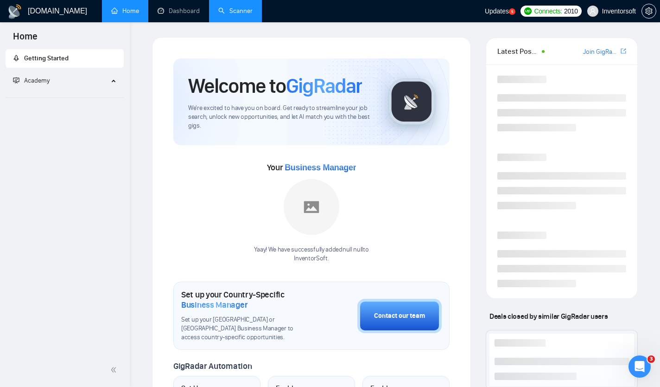
click at [229, 15] on link "Scanner" at bounding box center [235, 11] width 34 height 8
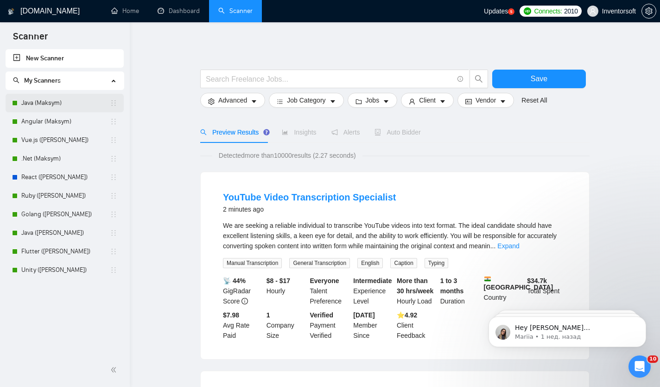
click at [47, 108] on link "Java (Maksym)" at bounding box center [65, 103] width 89 height 19
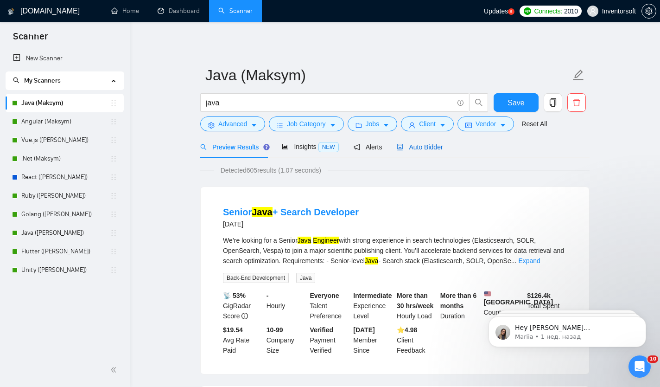
click at [411, 145] on span "Auto Bidder" at bounding box center [420, 146] width 46 height 7
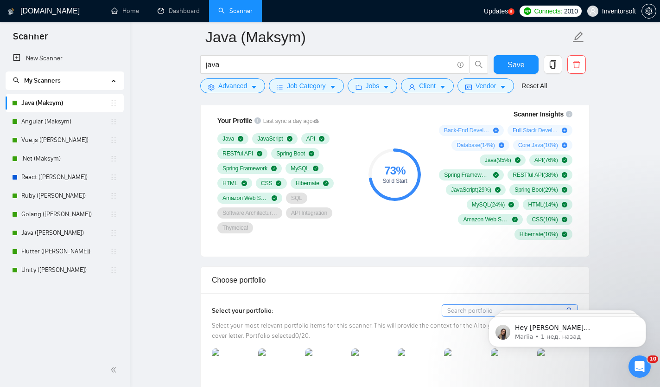
scroll to position [635, 0]
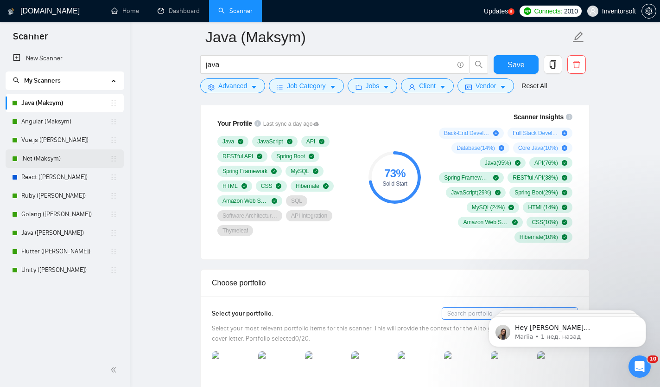
click at [51, 156] on link ".Net (Maksym)" at bounding box center [65, 158] width 89 height 19
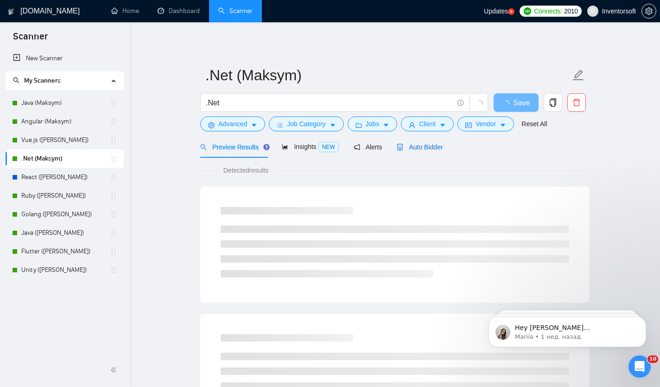
click at [432, 147] on span "Auto Bidder" at bounding box center [420, 146] width 46 height 7
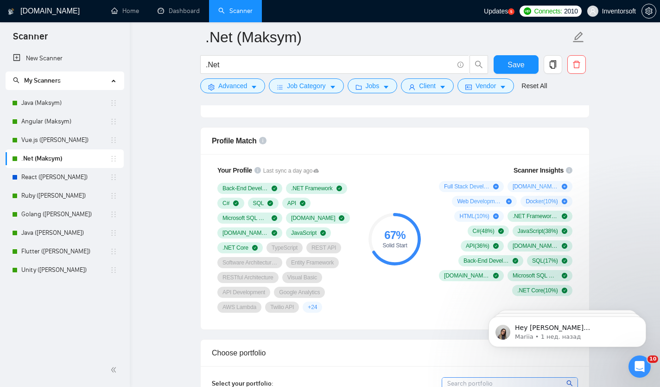
scroll to position [606, 0]
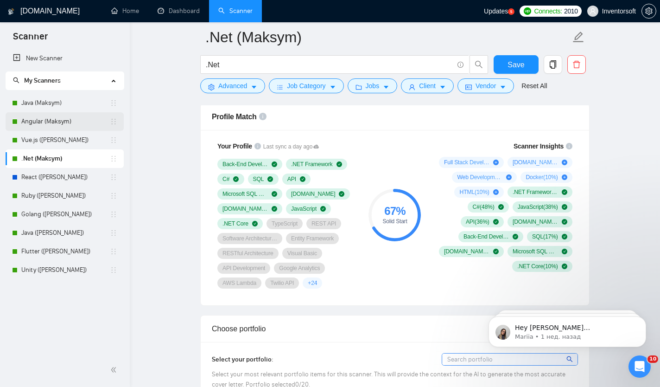
click at [58, 124] on link "Angular (Maksym)" at bounding box center [65, 121] width 89 height 19
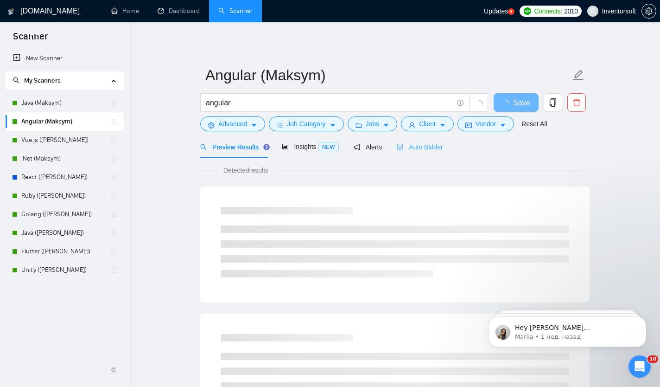
click at [425, 154] on div "Auto Bidder" at bounding box center [420, 147] width 46 height 22
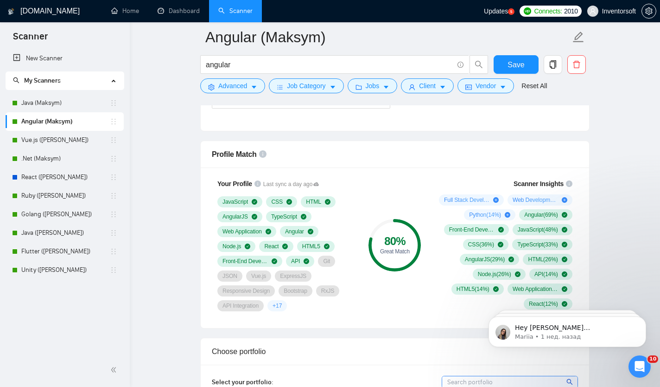
scroll to position [581, 0]
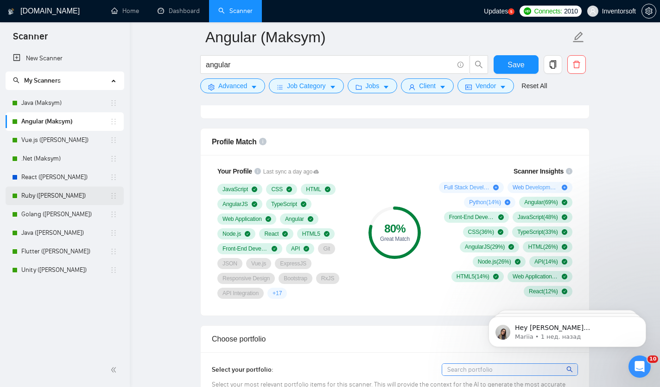
click at [36, 195] on link "Ruby ([PERSON_NAME])" at bounding box center [65, 195] width 89 height 19
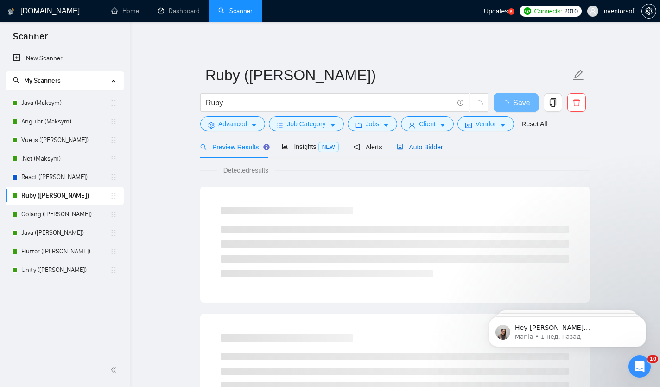
click at [423, 144] on span "Auto Bidder" at bounding box center [420, 146] width 46 height 7
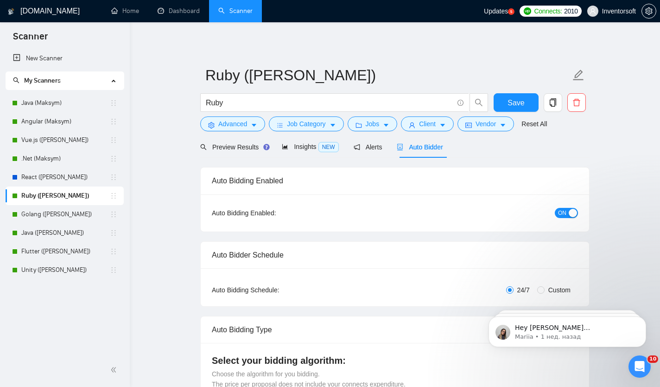
click at [639, 365] on icon "Открыть службу сообщений Intercom" at bounding box center [640, 366] width 15 height 15
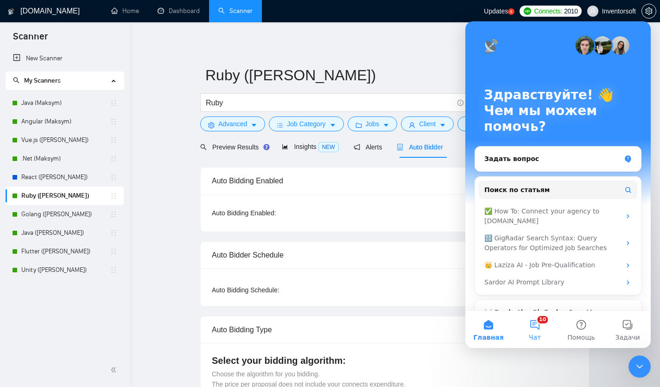
click at [538, 328] on button "10 Чат" at bounding box center [535, 329] width 46 height 37
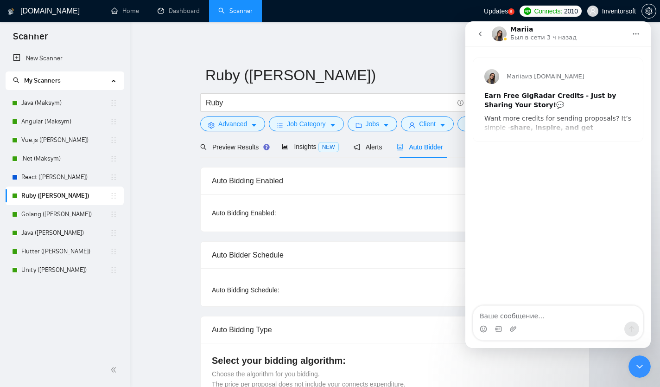
click at [482, 33] on icon "go back" at bounding box center [480, 33] width 7 height 7
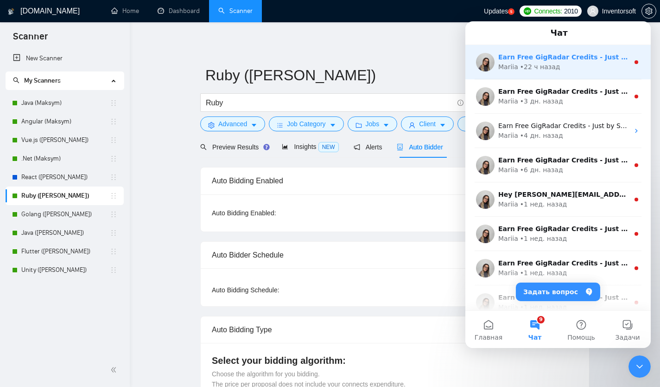
click at [537, 64] on div "• 22 ч назад" at bounding box center [540, 67] width 40 height 10
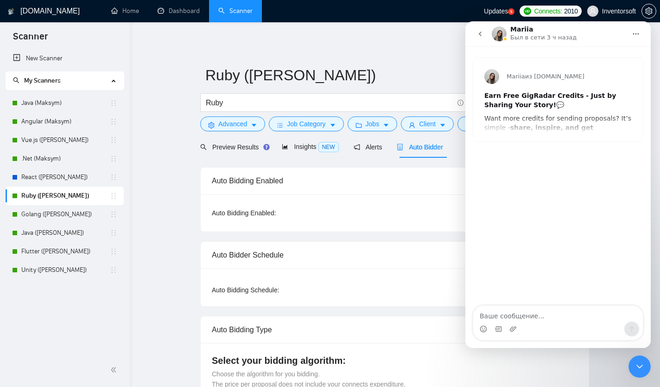
click at [483, 32] on icon "go back" at bounding box center [480, 33] width 7 height 7
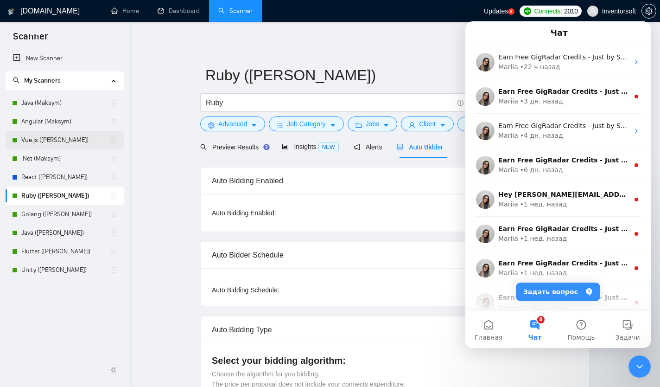
click at [60, 139] on link "Vue.js ([PERSON_NAME])" at bounding box center [65, 140] width 89 height 19
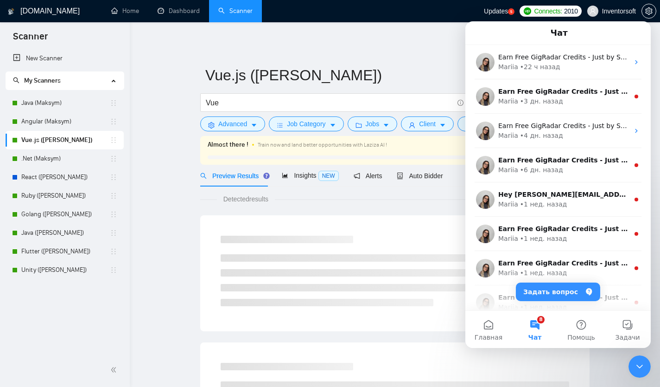
click at [435, 179] on div "Auto Bidder" at bounding box center [420, 176] width 46 height 10
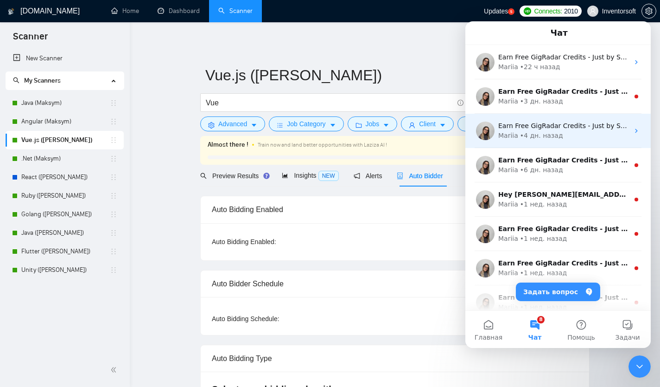
checkbox input "true"
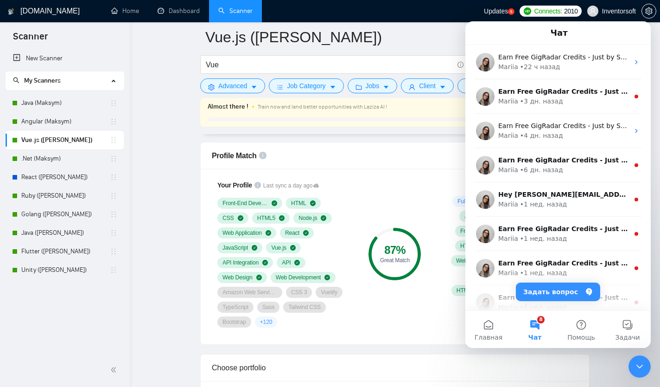
scroll to position [596, 0]
click at [648, 373] on div "Закрыть службу сообщений Intercom" at bounding box center [640, 366] width 22 height 22
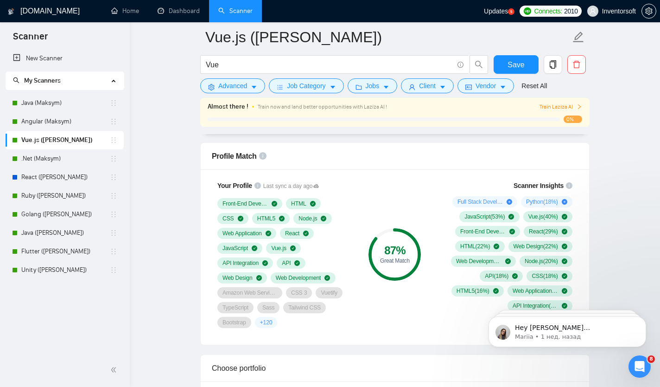
scroll to position [0, 0]
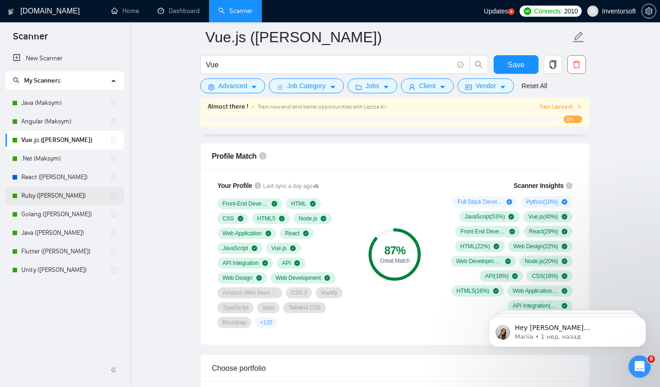
click at [63, 195] on link "Ruby ([PERSON_NAME])" at bounding box center [65, 195] width 89 height 19
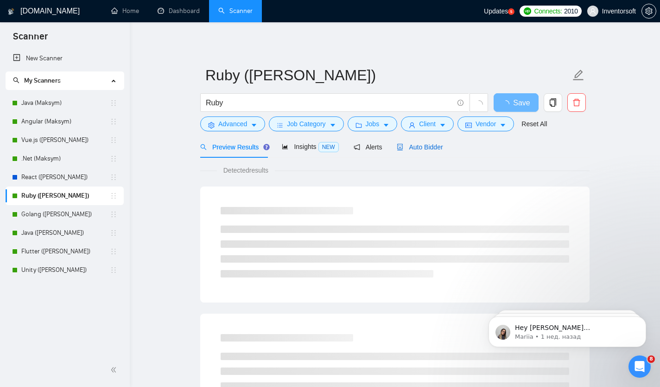
click at [429, 146] on span "Auto Bidder" at bounding box center [420, 146] width 46 height 7
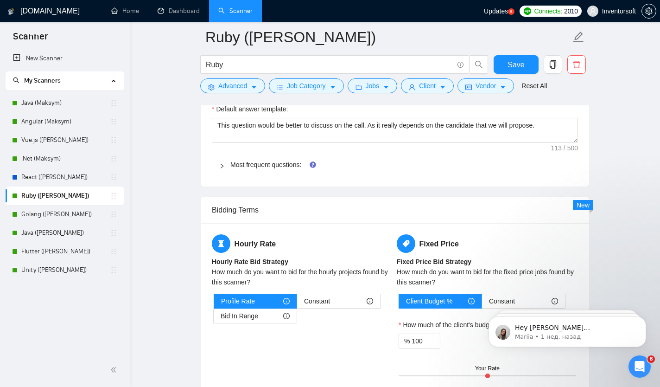
scroll to position [942, 0]
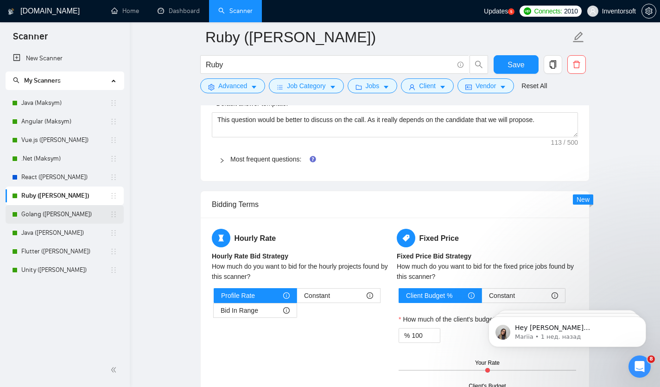
click at [72, 216] on link "Golang ([PERSON_NAME])" at bounding box center [65, 214] width 89 height 19
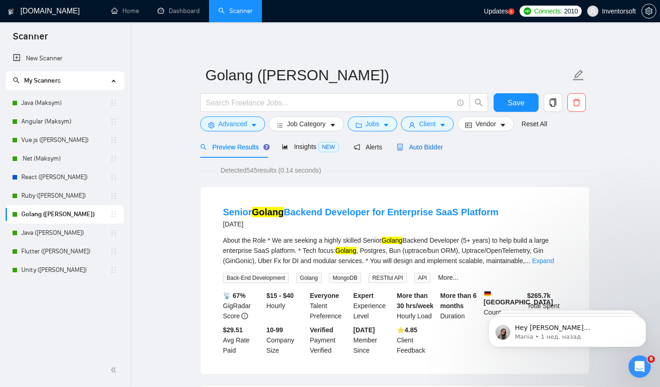
click at [440, 149] on span "Auto Bidder" at bounding box center [420, 146] width 46 height 7
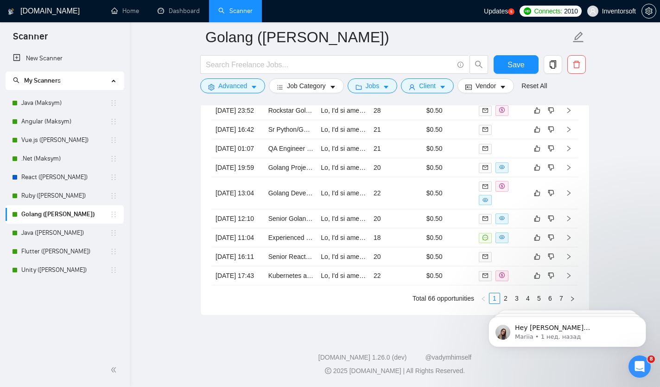
scroll to position [2187, 0]
click at [73, 249] on link "Flutter ([PERSON_NAME])" at bounding box center [65, 251] width 89 height 19
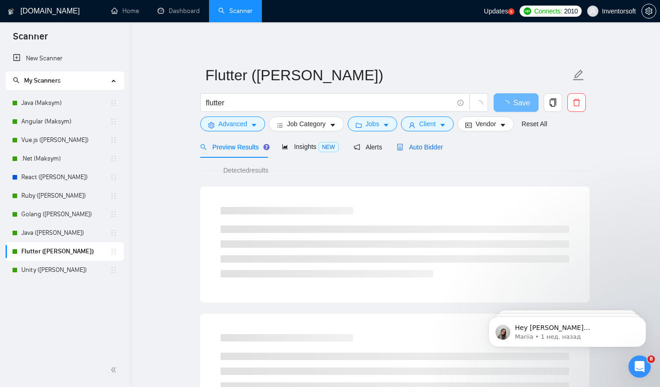
click at [427, 151] on div "Auto Bidder" at bounding box center [420, 147] width 46 height 10
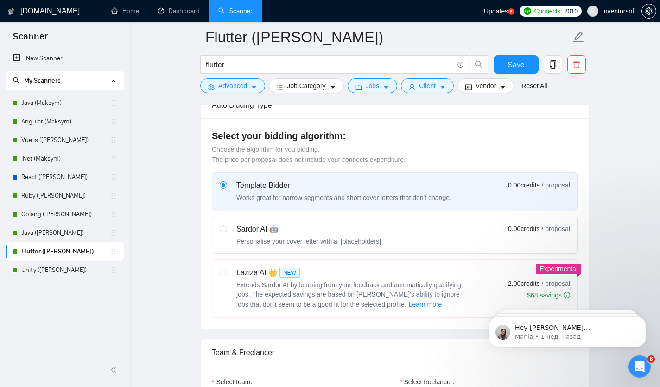
scroll to position [242, 0]
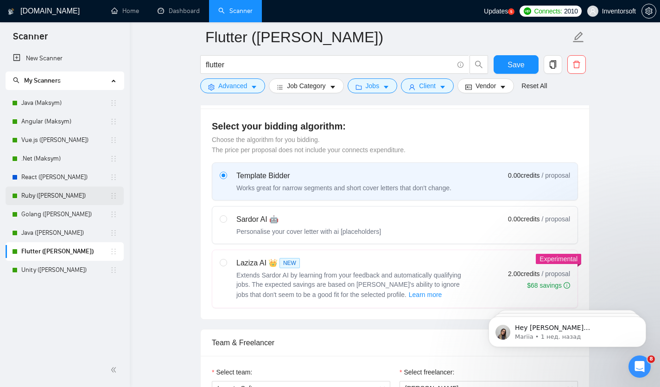
click at [64, 202] on link "Ruby ([PERSON_NAME])" at bounding box center [65, 195] width 89 height 19
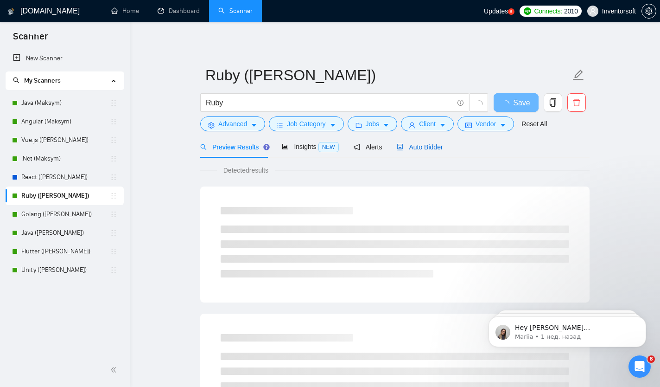
click at [429, 149] on span "Auto Bidder" at bounding box center [420, 146] width 46 height 7
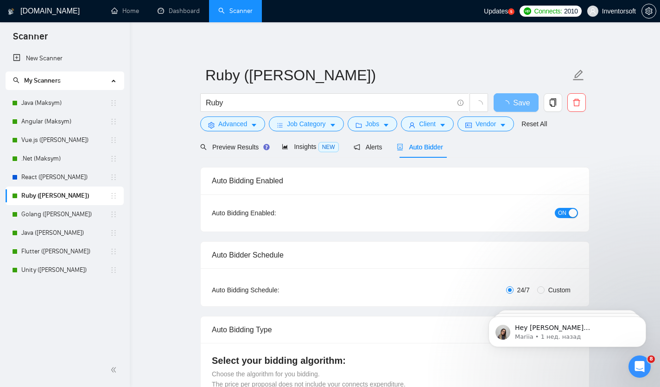
checkbox input "true"
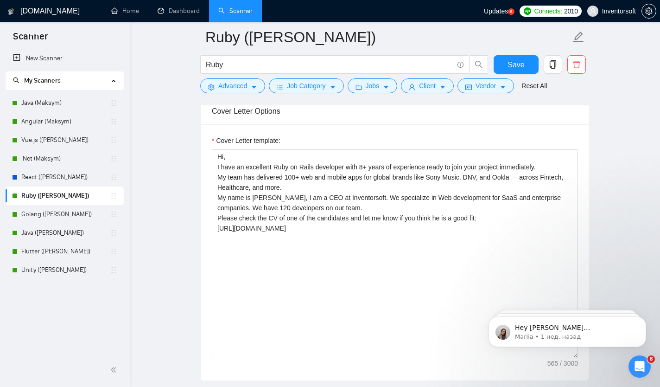
scroll to position [615, 0]
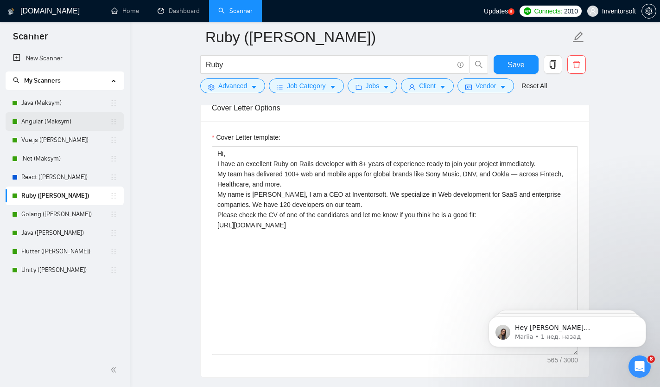
click at [62, 122] on link "Angular (Maksym)" at bounding box center [65, 121] width 89 height 19
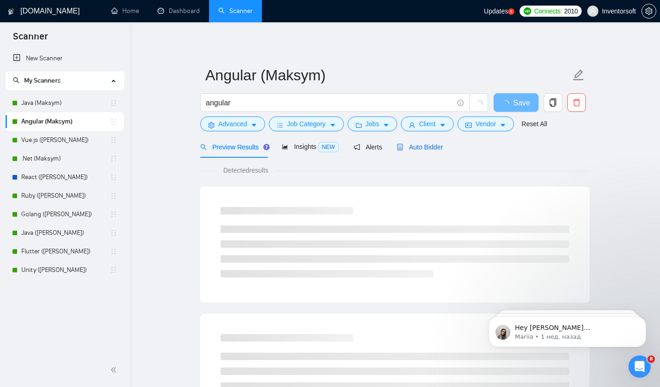
click at [434, 146] on span "Auto Bidder" at bounding box center [420, 146] width 46 height 7
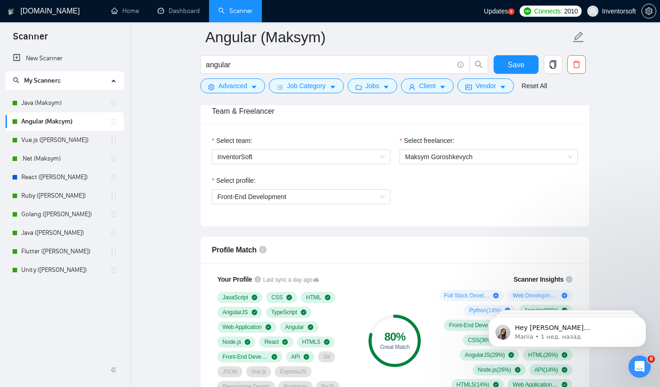
scroll to position [469, 0]
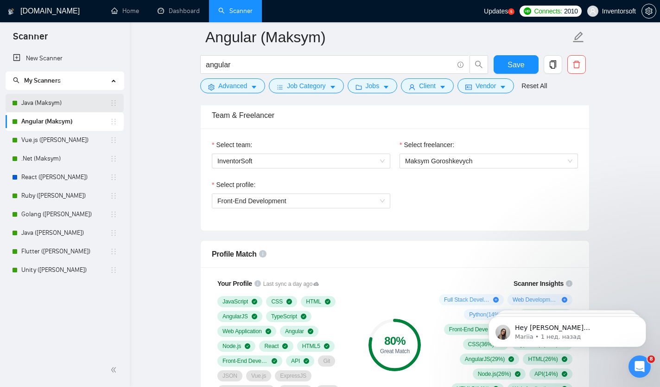
click at [81, 105] on link "Java (Maksym)" at bounding box center [65, 103] width 89 height 19
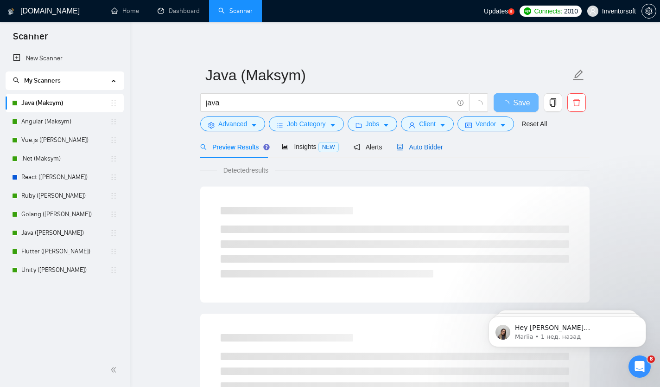
click at [425, 148] on span "Auto Bidder" at bounding box center [420, 146] width 46 height 7
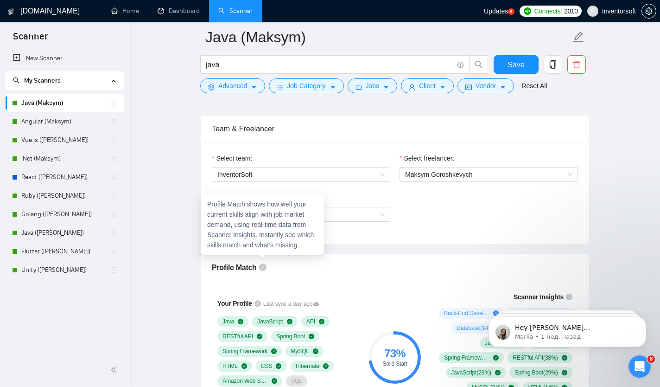
scroll to position [447, 0]
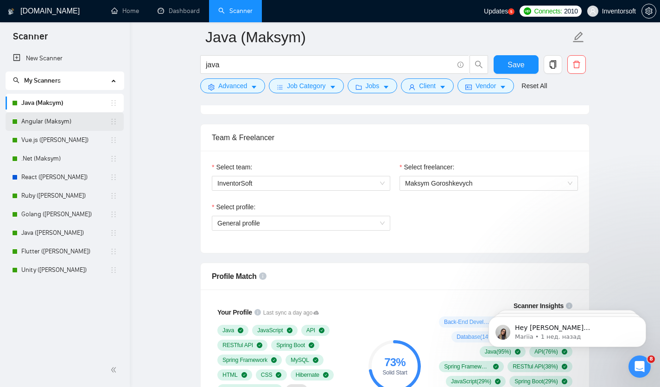
click at [70, 123] on link "Angular (Maksym)" at bounding box center [65, 121] width 89 height 19
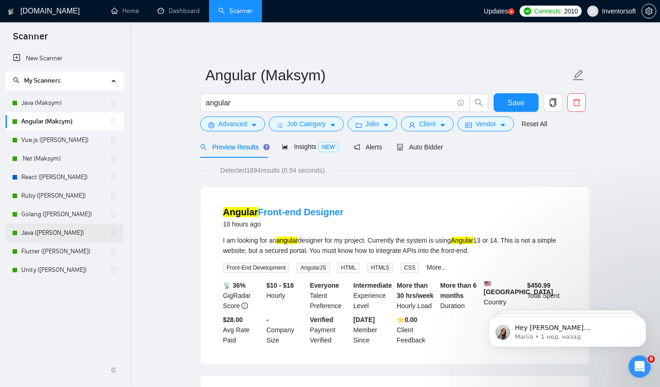
click at [66, 232] on link "Java ([PERSON_NAME])" at bounding box center [65, 233] width 89 height 19
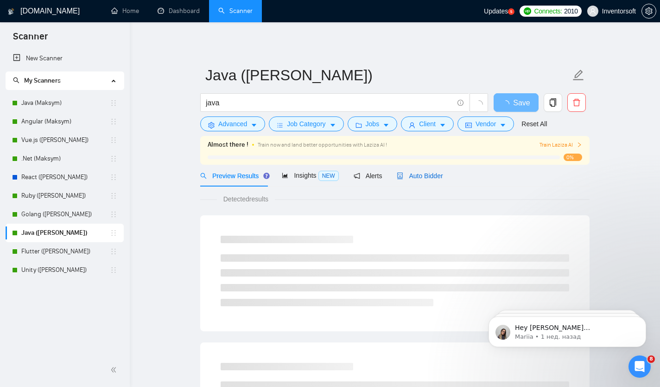
click at [419, 179] on div "Auto Bidder" at bounding box center [420, 176] width 46 height 10
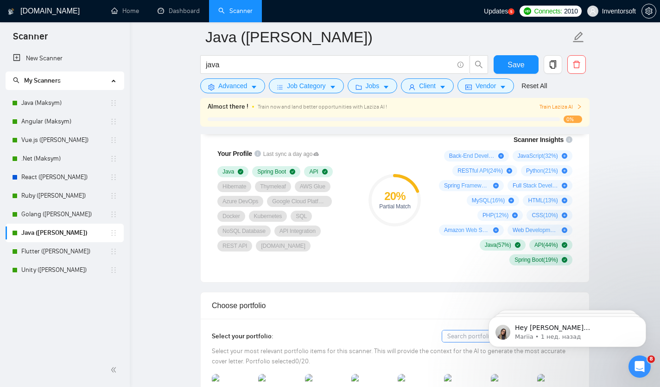
scroll to position [646, 0]
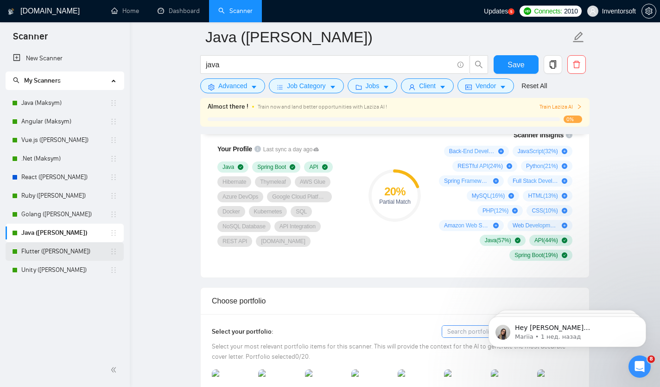
click at [64, 254] on link "Flutter ([PERSON_NAME])" at bounding box center [65, 251] width 89 height 19
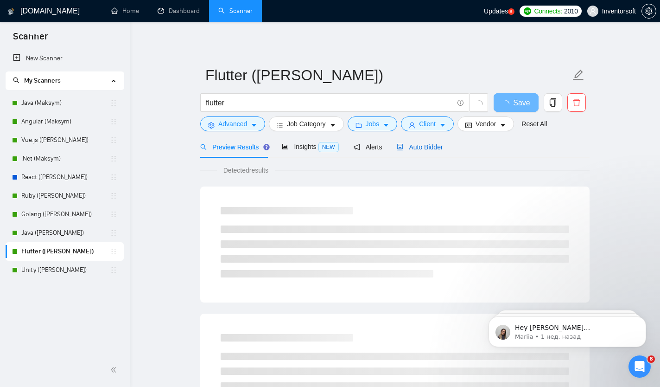
click at [420, 146] on span "Auto Bidder" at bounding box center [420, 146] width 46 height 7
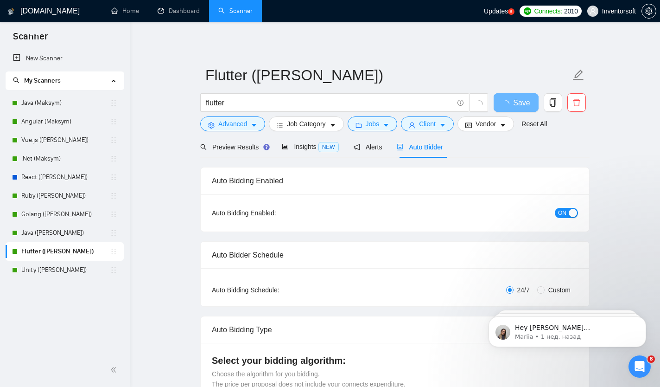
checkbox input "true"
click at [84, 269] on link "Unity ([PERSON_NAME])" at bounding box center [65, 270] width 89 height 19
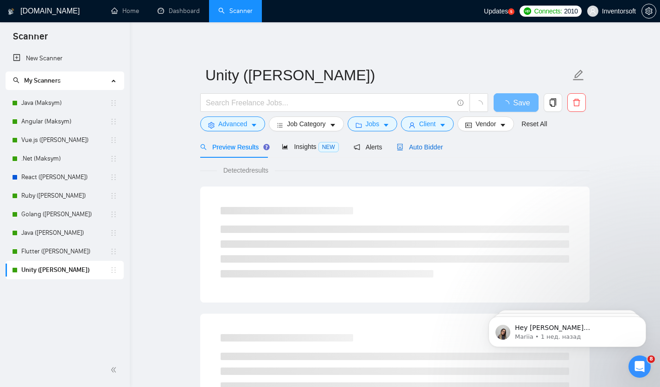
click at [431, 150] on span "Auto Bidder" at bounding box center [420, 146] width 46 height 7
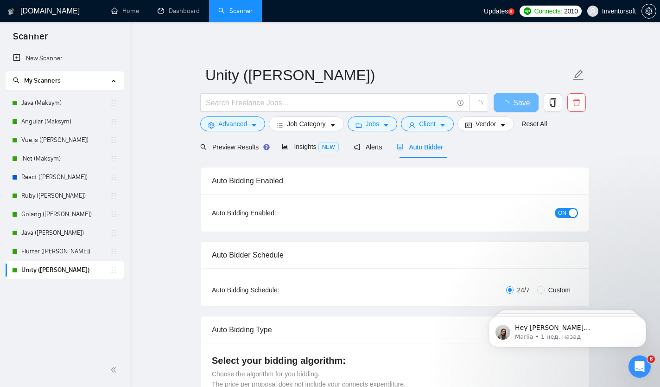
checkbox input "true"
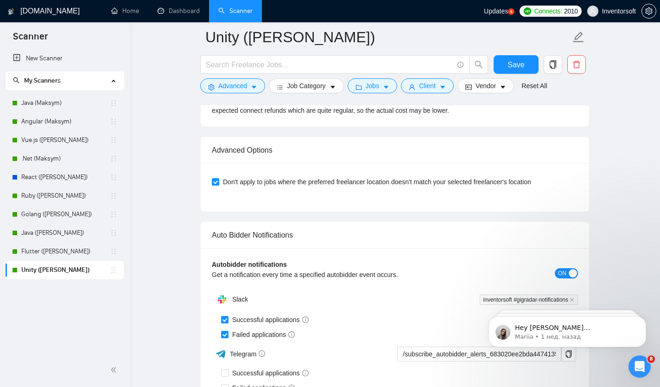
scroll to position [1848, 0]
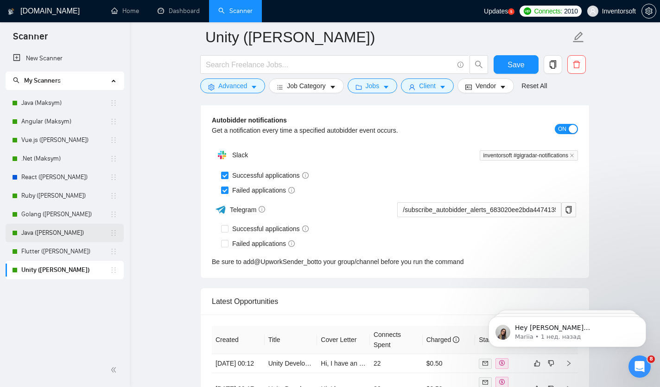
click at [57, 239] on link "Java ([PERSON_NAME])" at bounding box center [65, 233] width 89 height 19
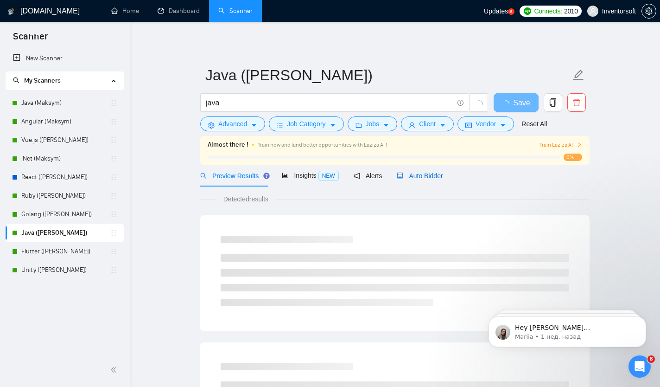
click at [435, 179] on span "Auto Bidder" at bounding box center [420, 175] width 46 height 7
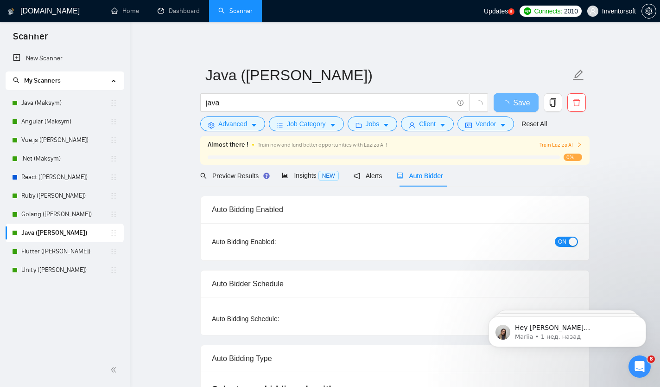
checkbox input "true"
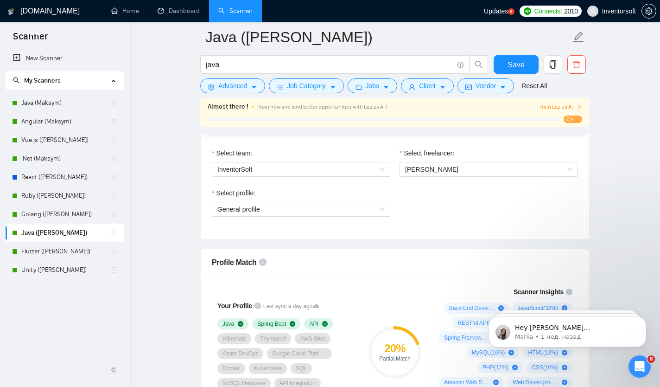
scroll to position [654, 0]
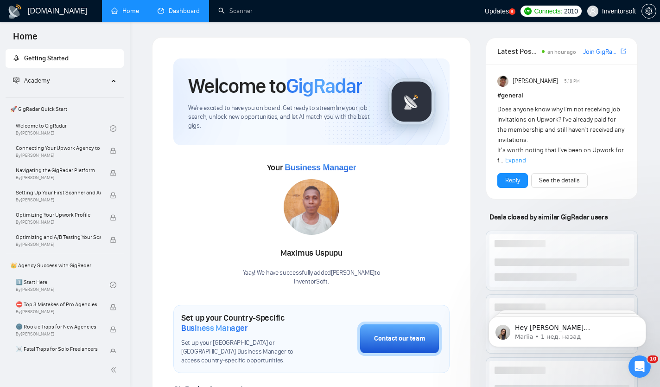
click at [186, 14] on link "Dashboard" at bounding box center [179, 11] width 42 height 8
